Goal: Find specific fact: Find specific fact

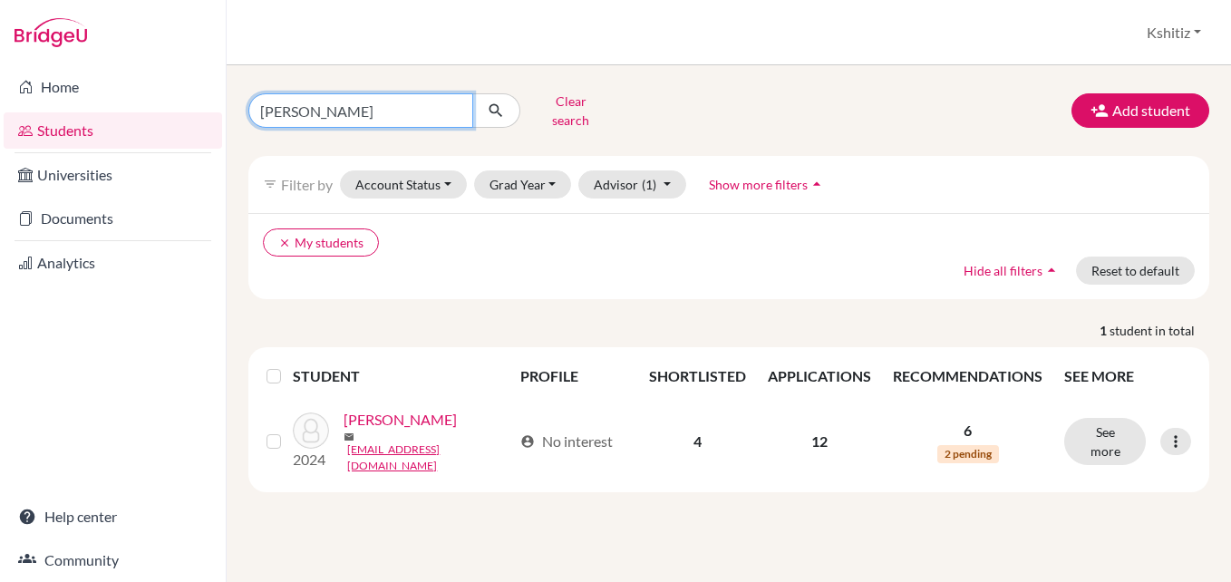
click at [455, 105] on input "[PERSON_NAME]" at bounding box center [360, 110] width 225 height 34
click at [354, 109] on input "Find student by name..." at bounding box center [360, 110] width 225 height 34
type input "osish"
click button "submit" at bounding box center [496, 110] width 48 height 34
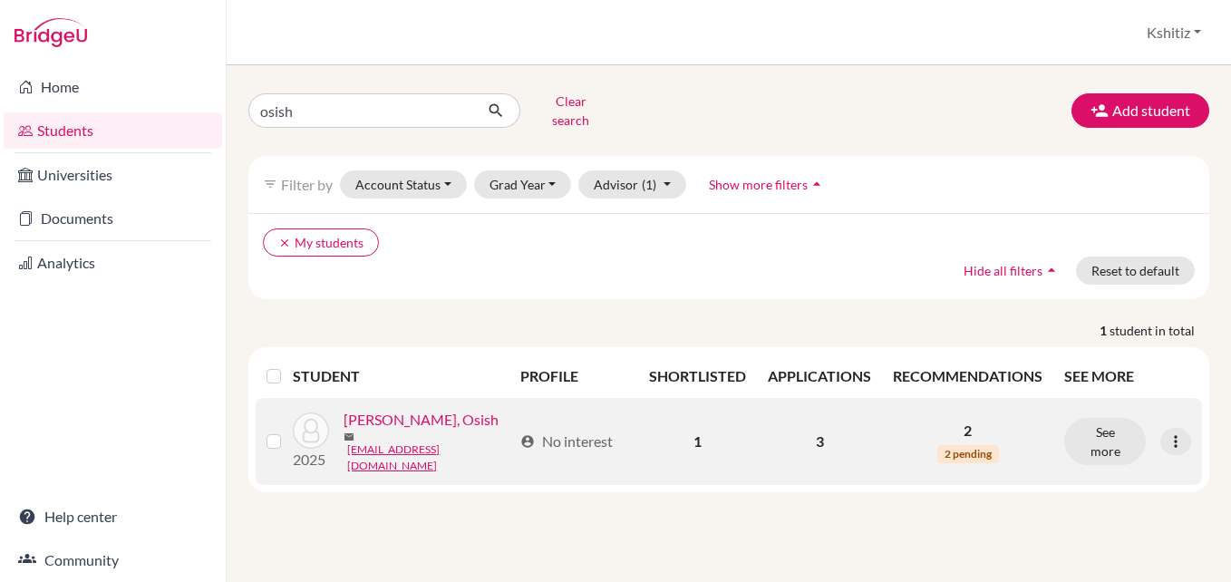
click at [404, 415] on link "Niraula, Osish" at bounding box center [421, 420] width 155 height 22
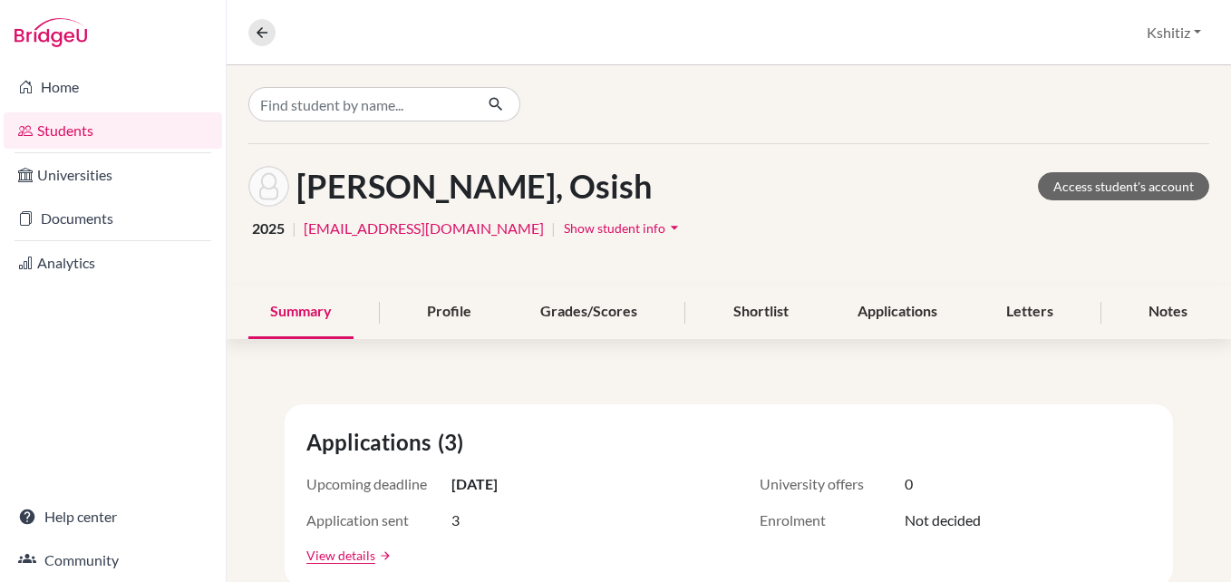
click at [564, 223] on span "Show student info" at bounding box center [615, 227] width 102 height 15
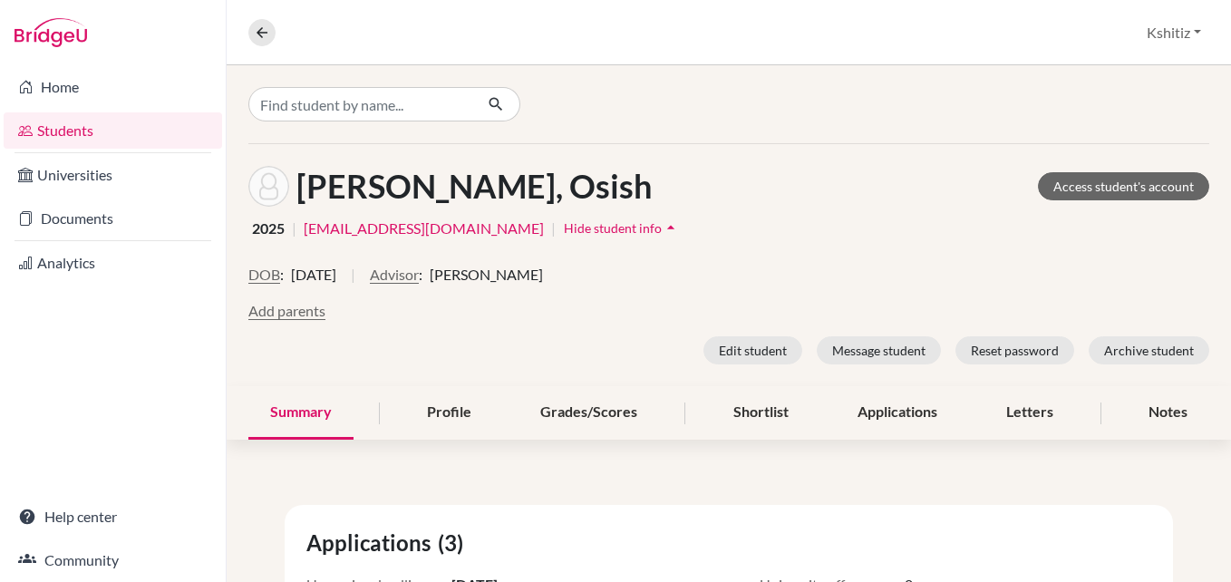
drag, startPoint x: 294, startPoint y: 273, endPoint x: 415, endPoint y: 273, distance: 121.5
click at [415, 273] on div "DOB : 19 December 2007 | Advisor : Kshitiz Dahal" at bounding box center [728, 282] width 961 height 36
copy span "19 December 2007"
